Goal: Information Seeking & Learning: Learn about a topic

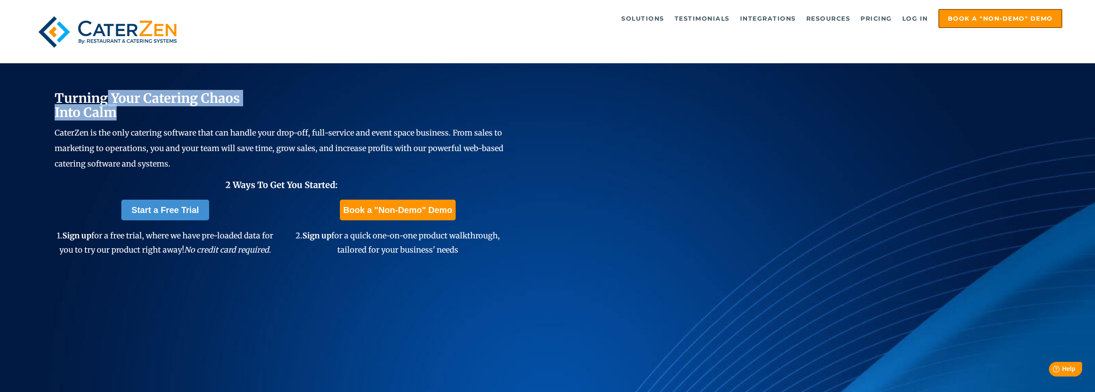
drag, startPoint x: 111, startPoint y: 104, endPoint x: 130, endPoint y: 117, distance: 23.4
click at [130, 117] on h2 "Turning Your Catering Chaos Into Calm" at bounding box center [282, 106] width 454 height 28
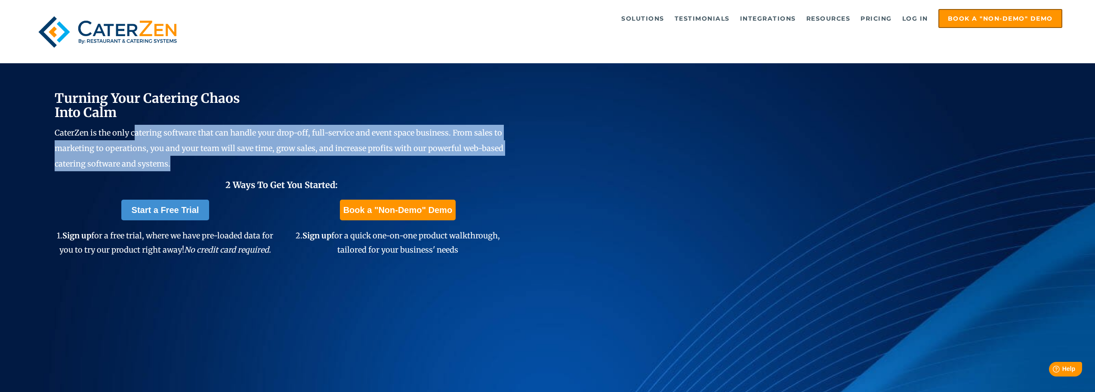
drag, startPoint x: 134, startPoint y: 137, endPoint x: 173, endPoint y: 161, distance: 46.0
click at [173, 161] on p "CaterZen is the only catering software that can handle your drop-off, full-serv…" at bounding box center [282, 148] width 454 height 46
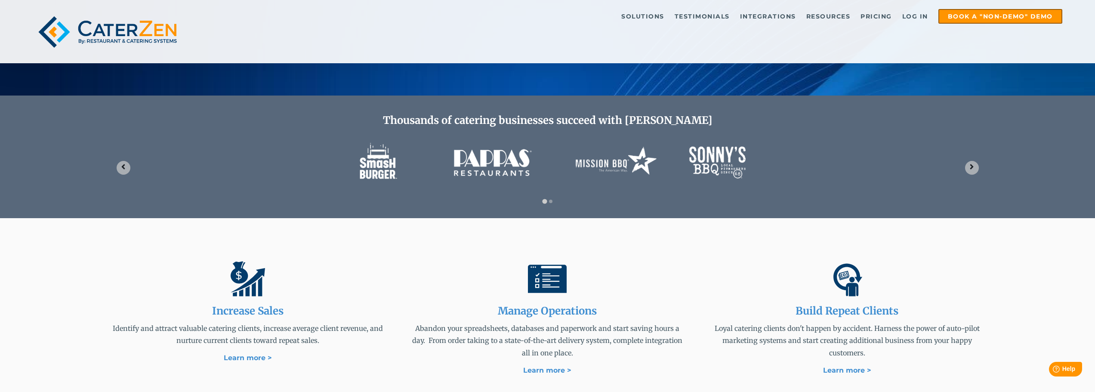
scroll to position [301, 0]
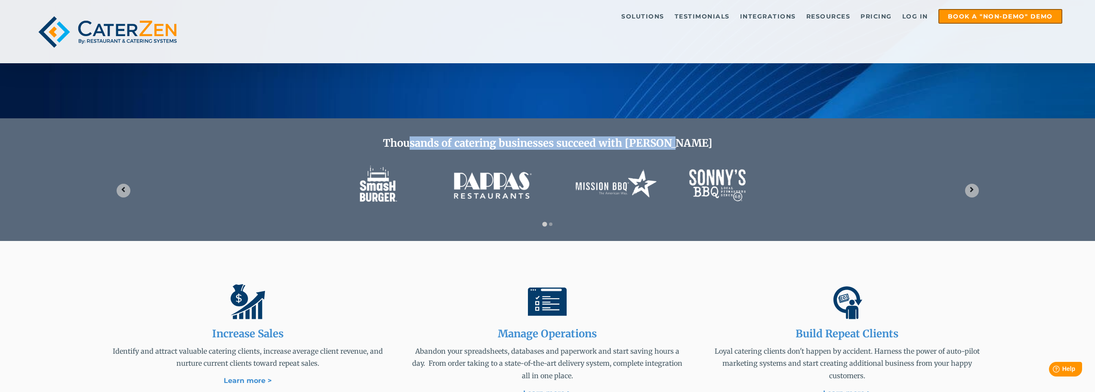
drag, startPoint x: 432, startPoint y: 143, endPoint x: 714, endPoint y: 144, distance: 281.8
click at [714, 144] on h2 "Thousands of catering businesses succeed with [PERSON_NAME]" at bounding box center [548, 143] width 876 height 12
click at [640, 146] on h2 "Thousands of catering businesses succeed with [PERSON_NAME]" at bounding box center [548, 143] width 876 height 12
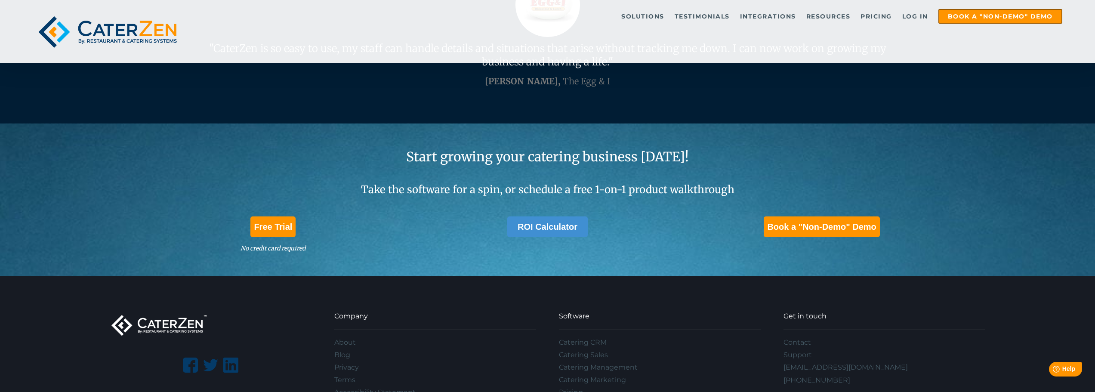
scroll to position [2744, 0]
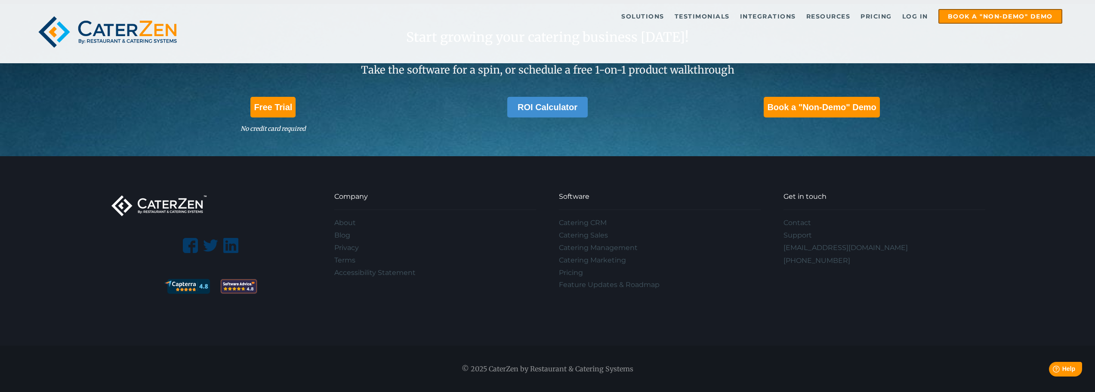
click at [233, 243] on img at bounding box center [230, 245] width 15 height 15
click at [338, 222] on link "About" at bounding box center [435, 223] width 202 height 12
